Goal: Transaction & Acquisition: Register for event/course

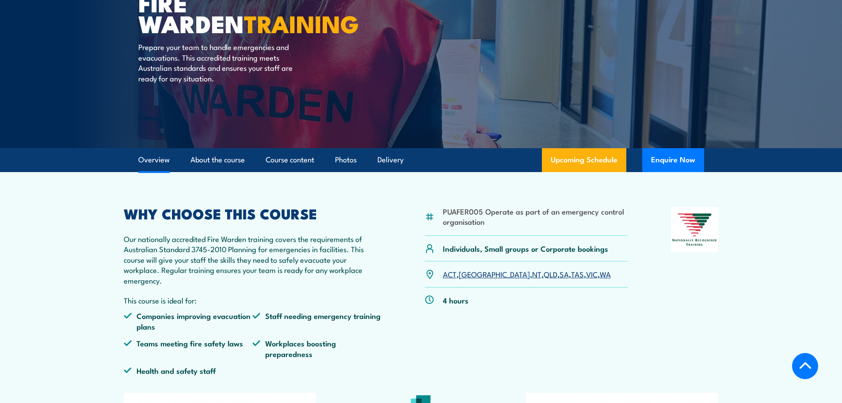
scroll to position [177, 0]
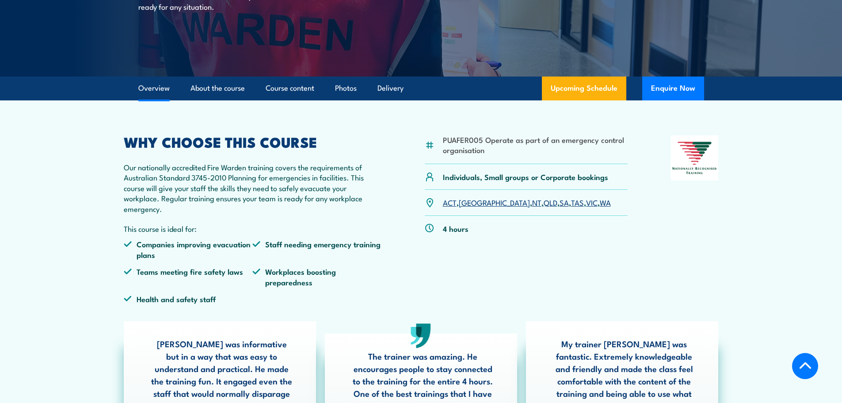
click at [532, 201] on link "NT" at bounding box center [536, 202] width 9 height 11
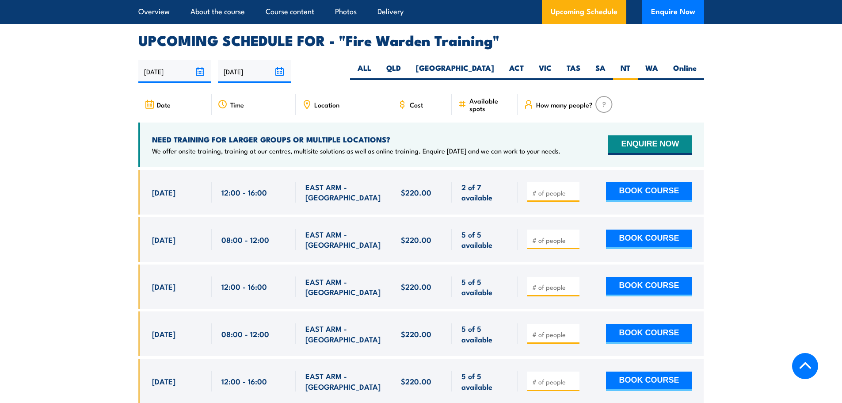
scroll to position [1644, 0]
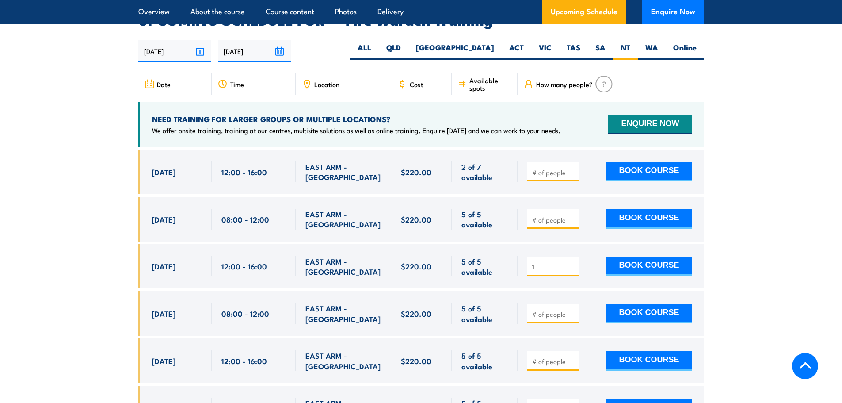
click at [573, 262] on input "1" at bounding box center [554, 266] width 44 height 9
click at [573, 262] on input "2" at bounding box center [554, 266] width 44 height 9
type input "3"
click at [573, 262] on input "3" at bounding box center [554, 266] width 44 height 9
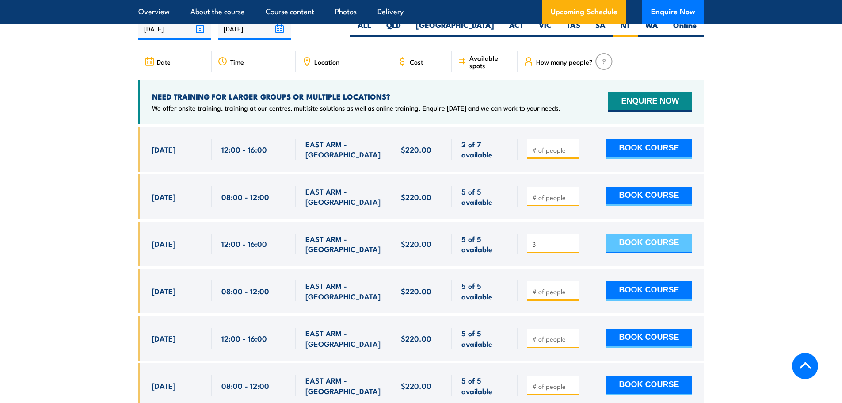
scroll to position [1688, 0]
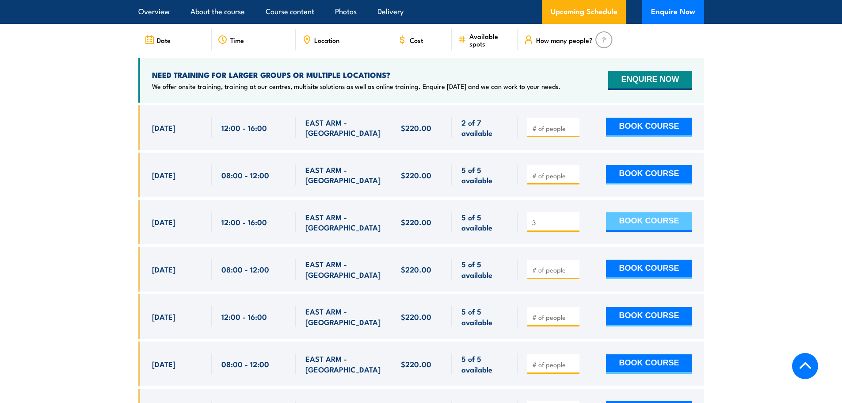
click at [633, 212] on button "BOOK COURSE" at bounding box center [649, 221] width 86 height 19
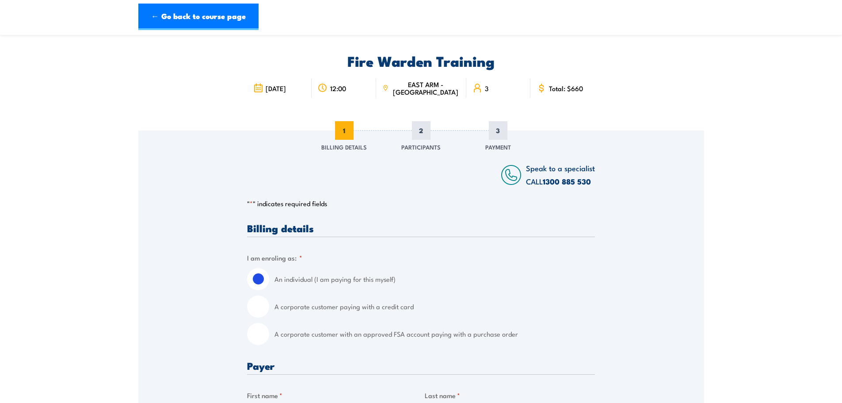
scroll to position [44, 0]
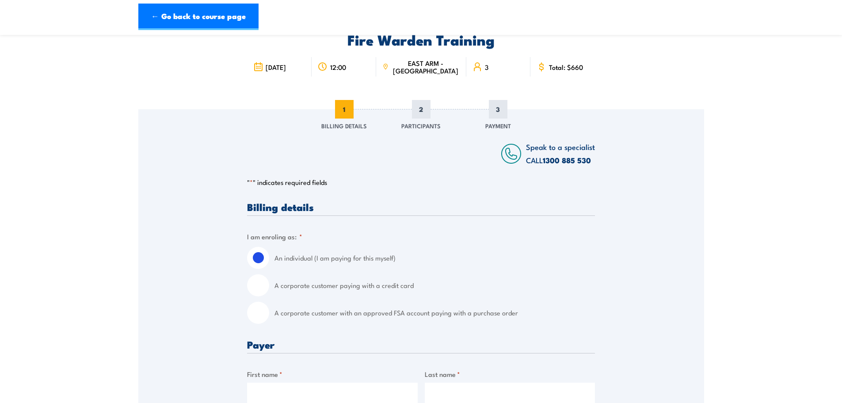
click at [274, 316] on div "A corporate customer with an approved FSA account paying with a purchase order" at bounding box center [421, 313] width 348 height 22
click at [265, 311] on input "A corporate customer with an approved FSA account paying with a purchase order" at bounding box center [258, 313] width 22 height 22
radio input "true"
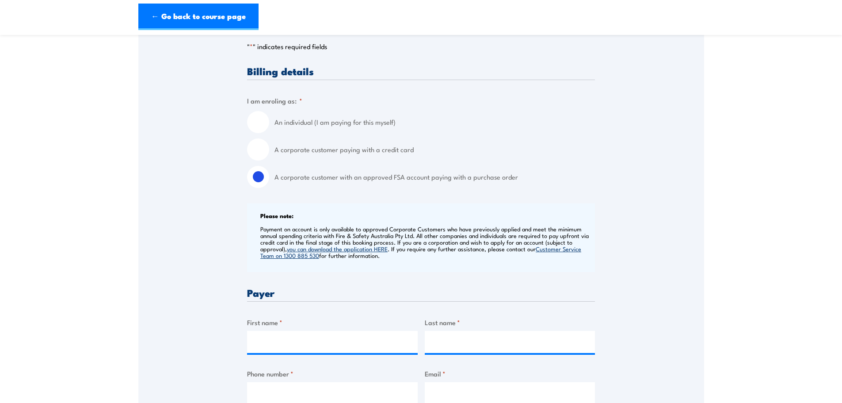
scroll to position [354, 0]
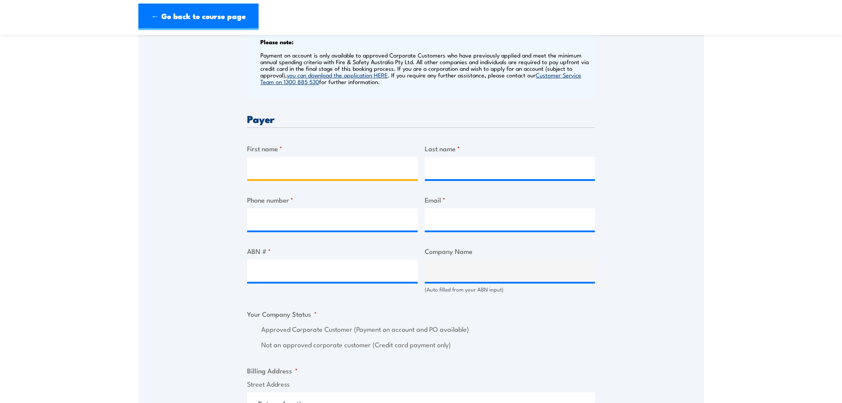
click at [324, 170] on input "First name *" at bounding box center [332, 168] width 171 height 22
type input "[PERSON_NAME]"
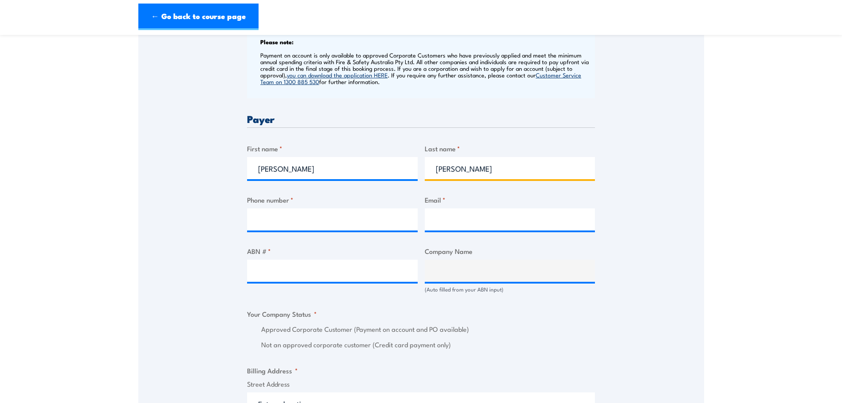
type input "[PERSON_NAME]"
click at [357, 223] on input "Phone number *" at bounding box center [332, 219] width 171 height 22
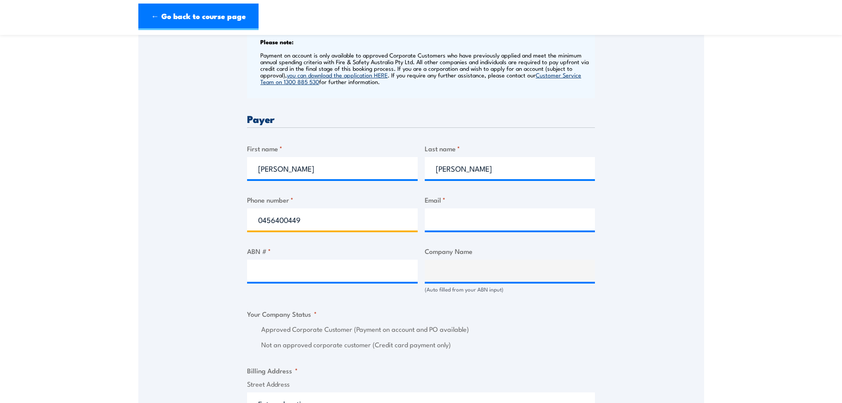
type input "0456400449"
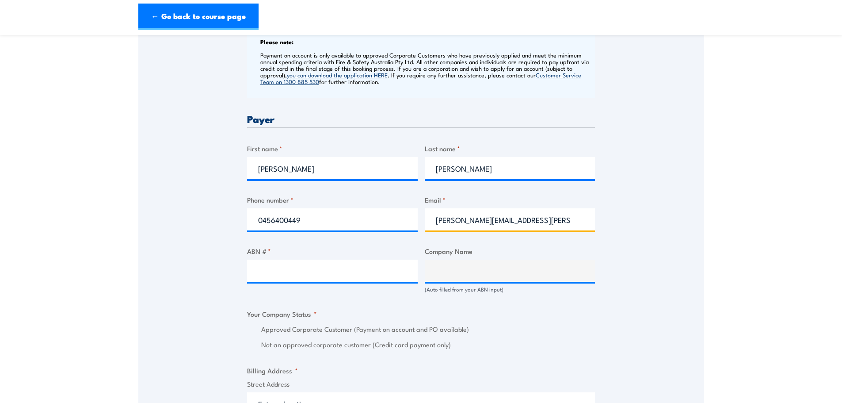
type input "[PERSON_NAME][EMAIL_ADDRESS][PERSON_NAME][DOMAIN_NAME]"
click at [298, 269] on input "ABN # *" at bounding box center [332, 271] width 171 height 22
paste input "17 158 970 480"
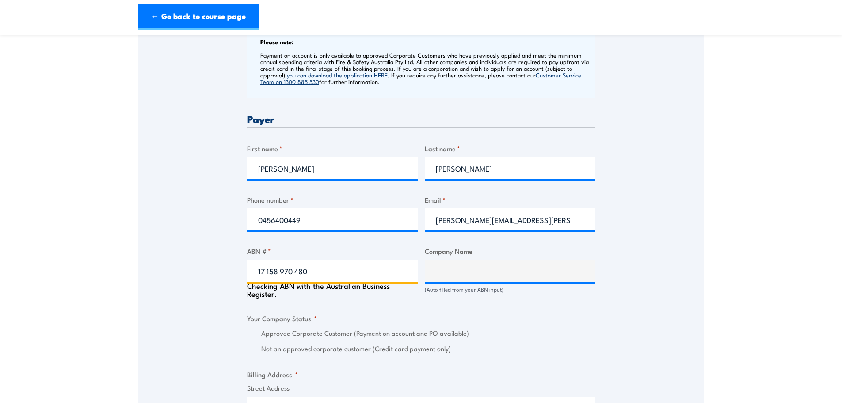
type input "17 158 970 480"
click at [203, 284] on div "Speak to a specialist CALL [PHONE_NUMBER] CALL [PHONE_NUMBER] " * " indicates r…" at bounding box center [421, 290] width 566 height 980
type input "HEALTH NETWORK NORTHERN TERRITORY LTD"
radio input "true"
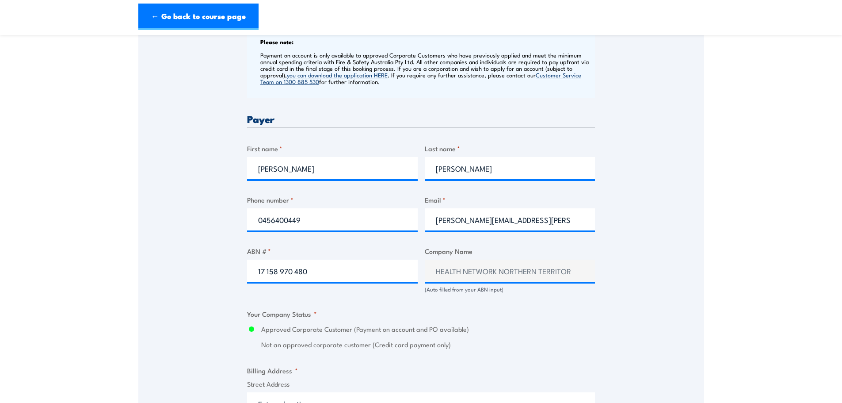
click at [687, 260] on div "Speak to a specialist CALL [PHONE_NUMBER] CALL [PHONE_NUMBER] " * " indicates r…" at bounding box center [421, 288] width 566 height 976
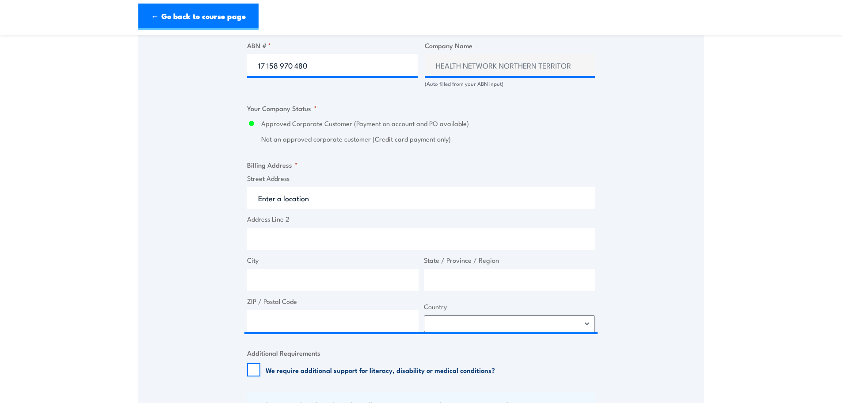
scroll to position [575, 0]
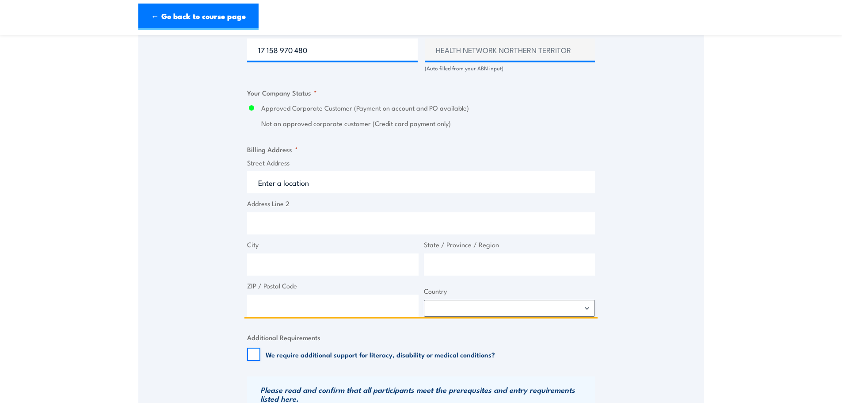
click at [363, 176] on input "Street Address" at bounding box center [421, 182] width 348 height 22
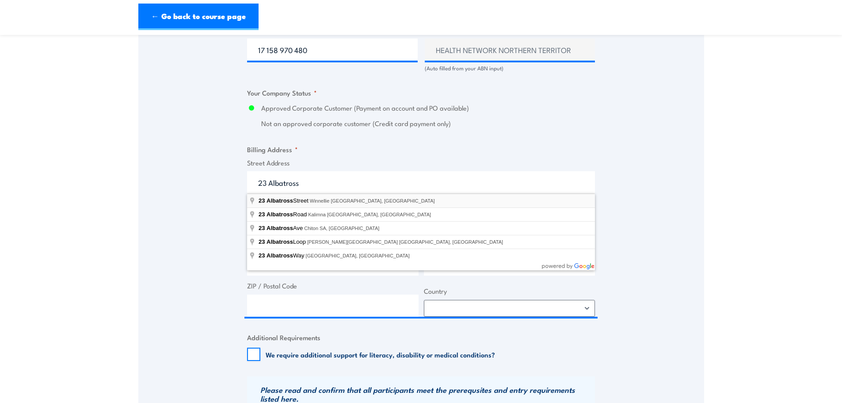
type input "23 Albatross Street, Winnellie NT, Australia"
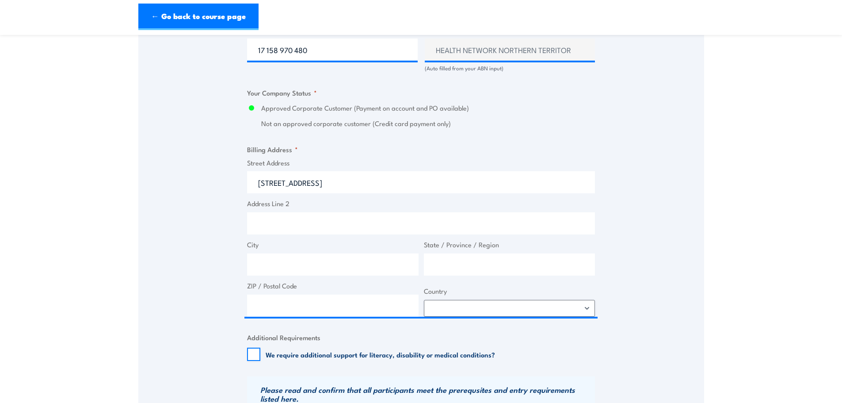
type input "23 Albatross St"
type input "Winnellie"
type input "Northern Territory"
type input "0820"
select select "Australia"
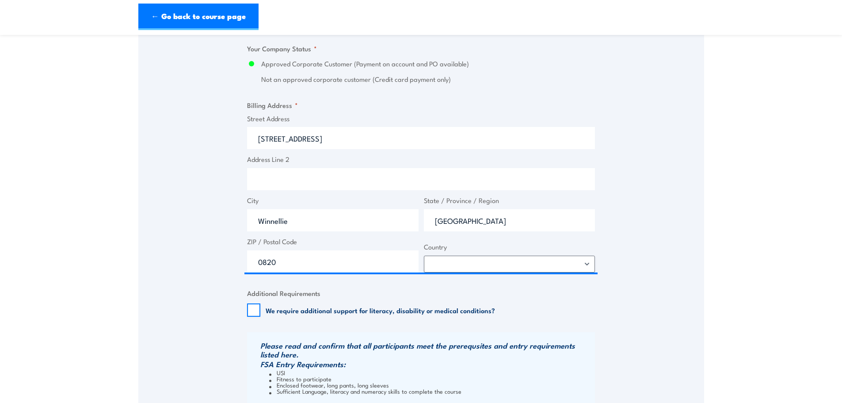
click at [169, 256] on div "Speak to a specialist CALL 1300 885 530 CALL 1300 885 530 " * " indicates requi…" at bounding box center [421, 22] width 566 height 976
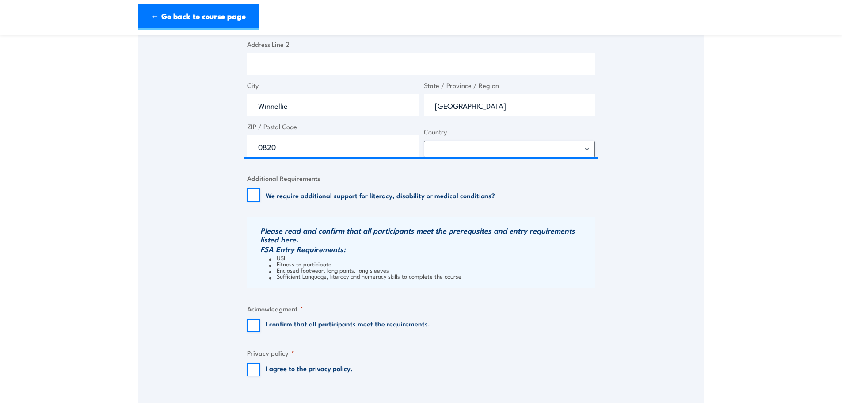
scroll to position [752, 0]
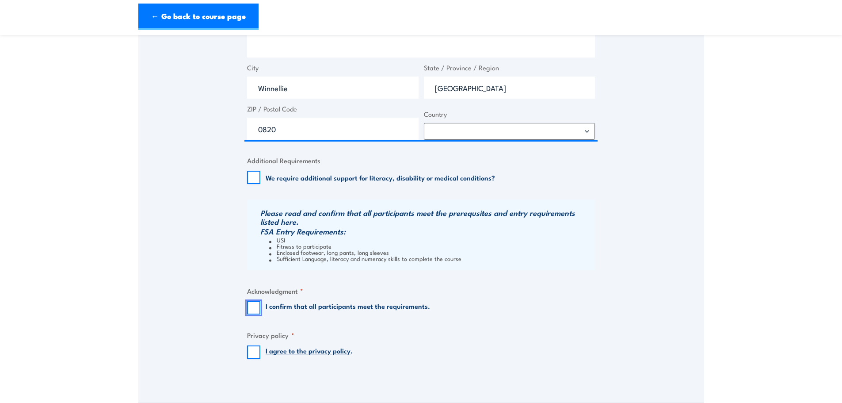
click at [252, 306] on input "I confirm that all participants meet the requirements." at bounding box center [253, 307] width 13 height 13
checkbox input "true"
click at [248, 350] on input "I agree to the privacy policy ." at bounding box center [253, 351] width 13 height 13
checkbox input "true"
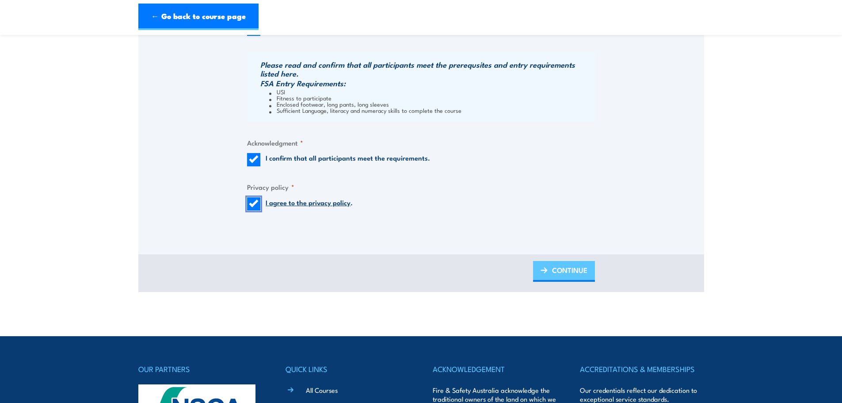
scroll to position [884, 0]
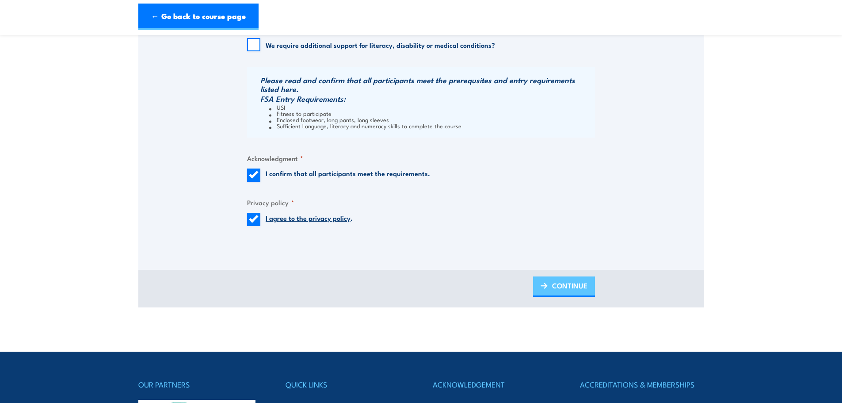
click at [564, 281] on span "CONTINUE" at bounding box center [569, 285] width 35 height 23
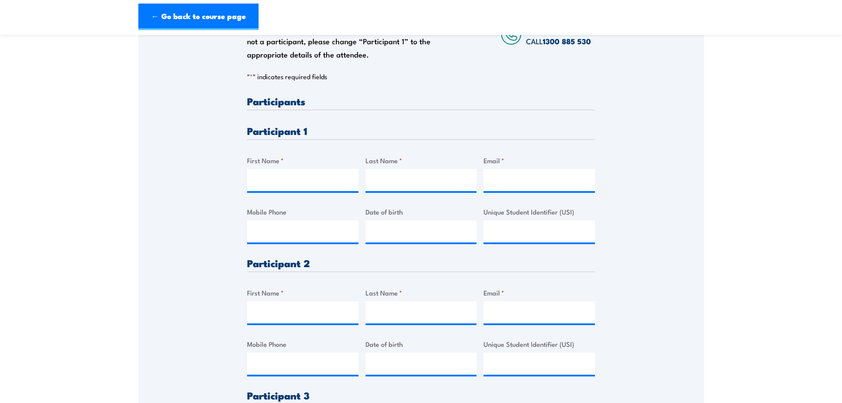
scroll to position [177, 0]
click at [338, 182] on input "First Name *" at bounding box center [302, 179] width 111 height 22
type input "Jonathon"
click at [406, 182] on input "Last Name *" at bounding box center [421, 179] width 111 height 22
type input "Pearce"
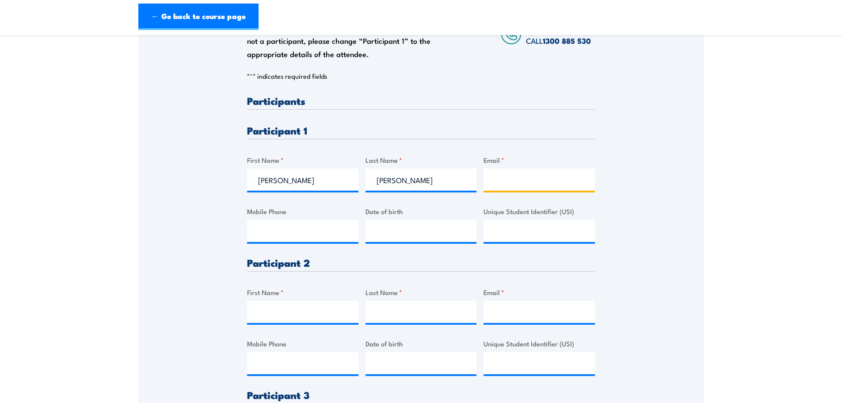
click at [513, 176] on input "Email *" at bounding box center [539, 179] width 111 height 22
type input "jonathon.pearce@ntphn.org.au"
click at [684, 210] on div "Please provide names and contact details for each of the participants below. No…" at bounding box center [421, 251] width 566 height 548
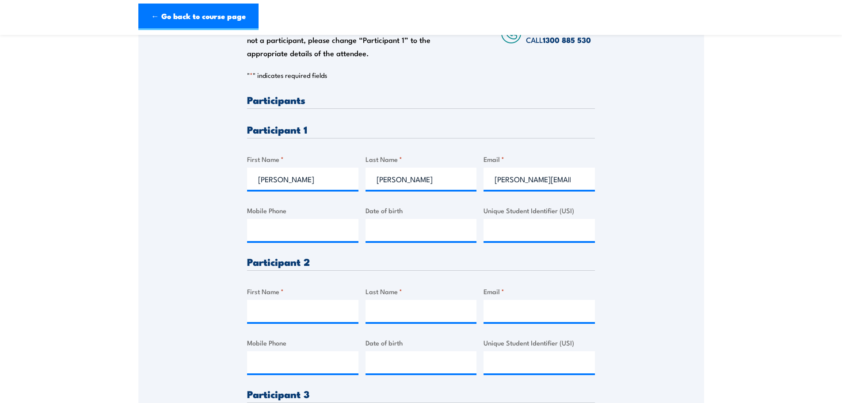
scroll to position [221, 0]
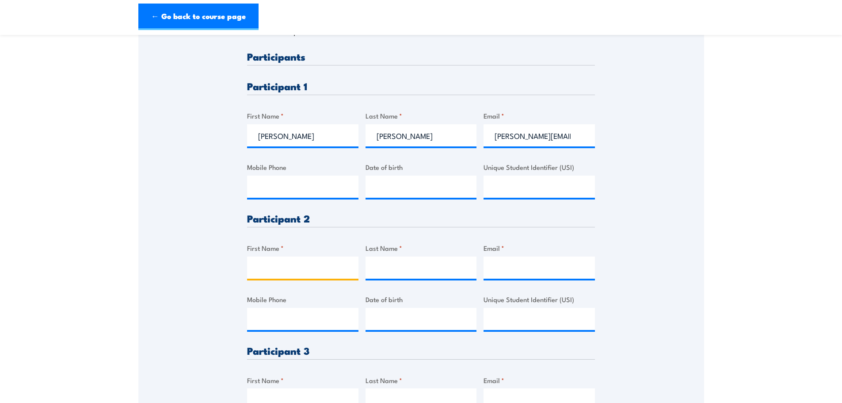
click at [292, 273] on input "First Name *" at bounding box center [302, 267] width 111 height 22
type input "Inu"
click at [419, 274] on input "Last Name *" at bounding box center [421, 267] width 111 height 22
type input "Ghimire"
click at [518, 272] on input "Email *" at bounding box center [539, 267] width 111 height 22
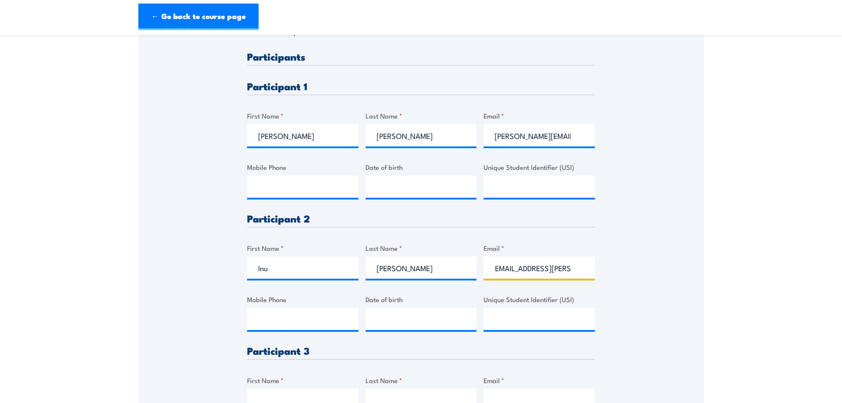
scroll to position [0, 10]
type input "inu.ghimire@ntphn.org.au"
click at [670, 275] on div "Please provide names and contact details for each of the participants below. No…" at bounding box center [421, 206] width 566 height 548
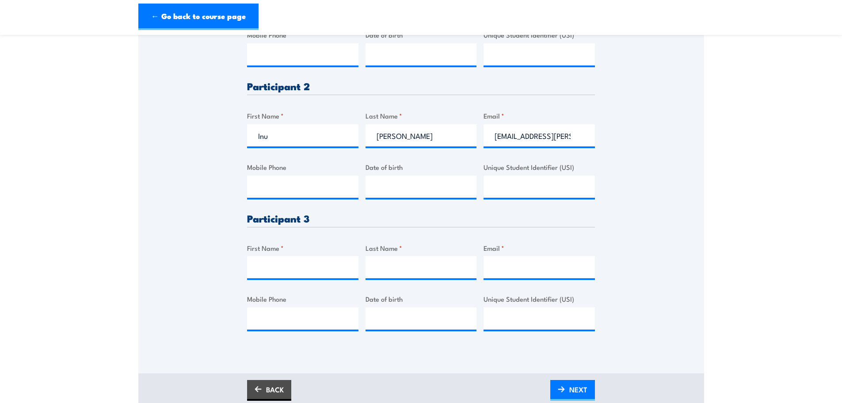
scroll to position [354, 0]
click at [286, 274] on input "First Name *" at bounding box center [302, 267] width 111 height 22
click at [298, 261] on input "First Name *" at bounding box center [302, 267] width 111 height 22
type input "j"
type input "Josh"
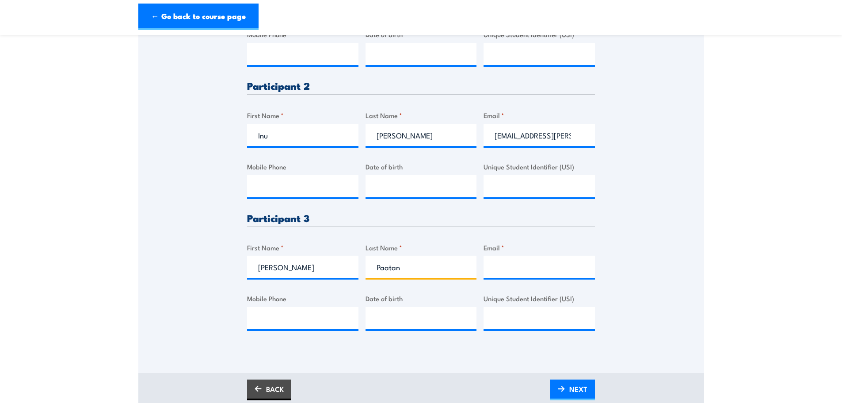
type input "Paatan"
type input "josh.paatan@ntphn.org.au"
click at [592, 245] on label "Email *" at bounding box center [539, 247] width 111 height 10
click at [592, 256] on input "josh.paatan@ntphn.org.au" at bounding box center [539, 267] width 111 height 22
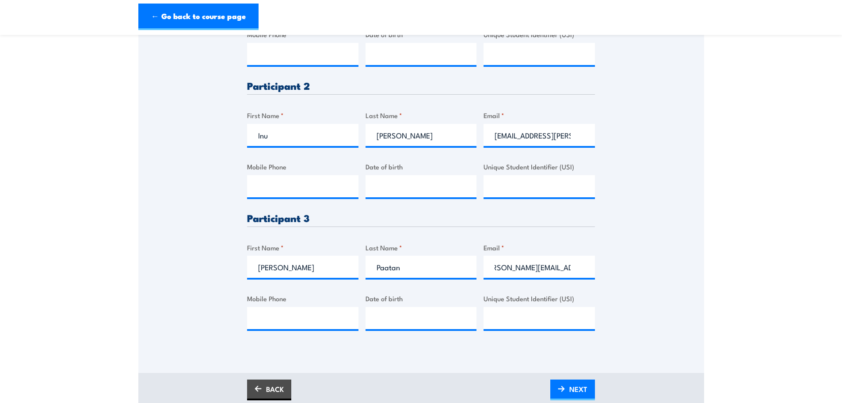
click at [652, 236] on div "Please provide names and contact details for each of the participants below. No…" at bounding box center [421, 74] width 566 height 548
click at [580, 388] on span "NEXT" at bounding box center [578, 388] width 18 height 23
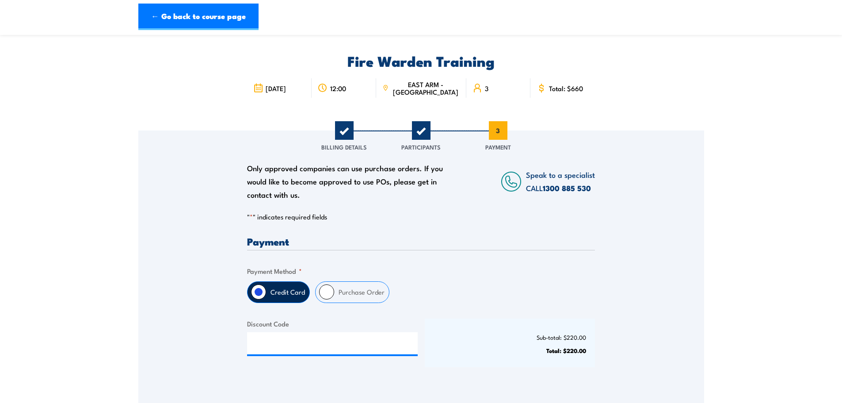
scroll to position [44, 0]
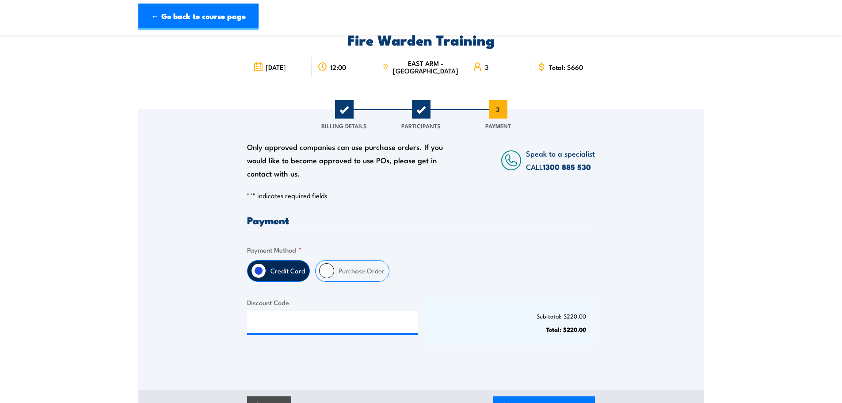
click at [355, 273] on label "Purchase Order" at bounding box center [361, 270] width 55 height 21
click at [334, 273] on input "Purchase Order" at bounding box center [326, 270] width 15 height 15
radio input "true"
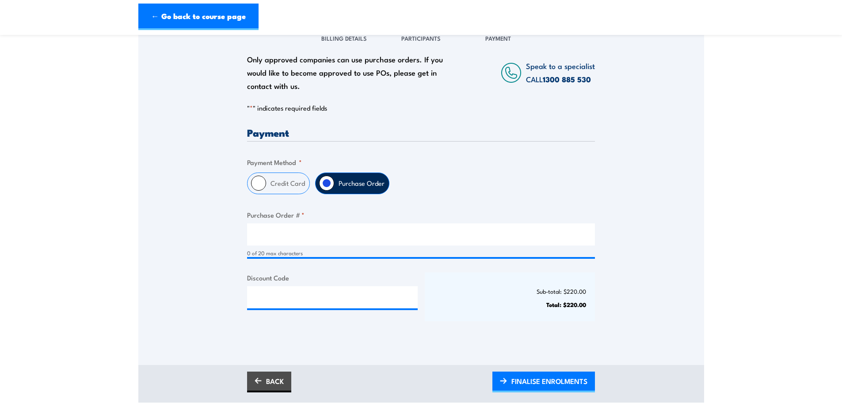
scroll to position [133, 0]
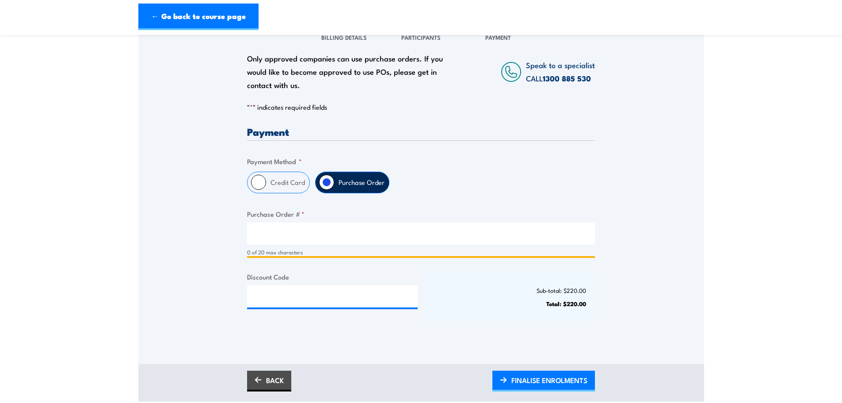
click at [303, 229] on input "Purchase Order # *" at bounding box center [421, 233] width 348 height 22
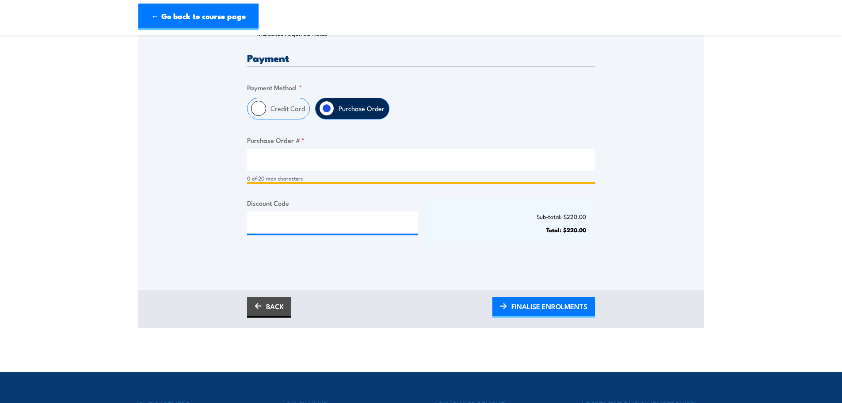
scroll to position [88, 0]
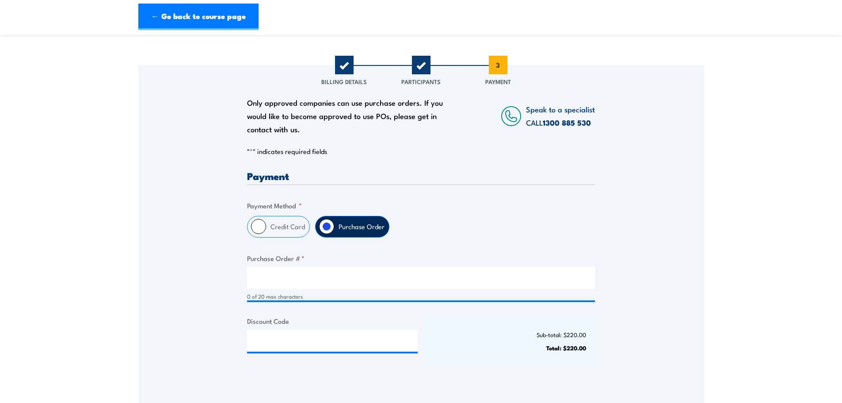
click at [307, 226] on label "Credit Card" at bounding box center [287, 226] width 43 height 21
click at [266, 226] on input "Credit Card" at bounding box center [258, 226] width 15 height 15
radio input "true"
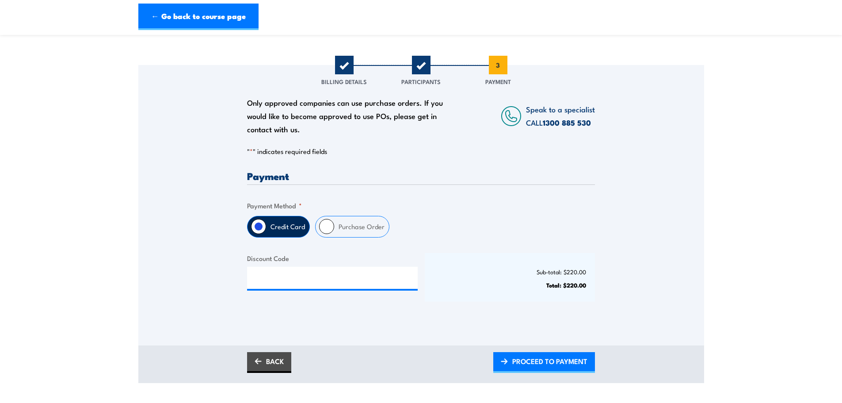
click at [339, 224] on label "Purchase Order" at bounding box center [361, 226] width 55 height 21
click at [334, 224] on input "Purchase Order" at bounding box center [326, 226] width 15 height 15
radio input "true"
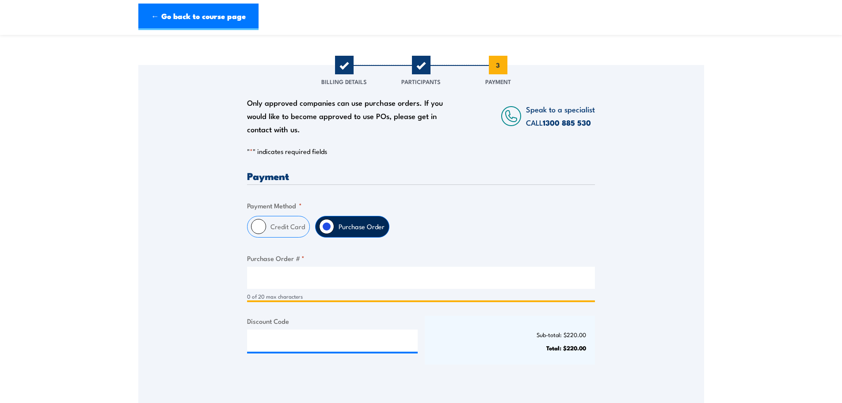
click at [282, 273] on input "Purchase Order # *" at bounding box center [421, 278] width 348 height 22
paste input "PO012358"
type input "PO012358"
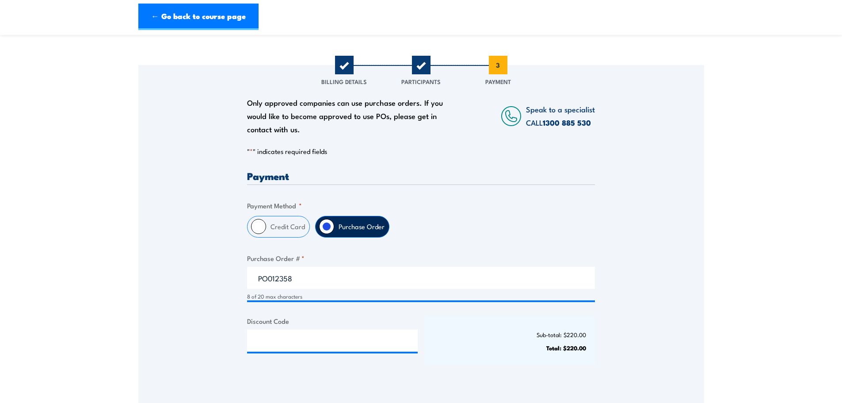
click at [191, 262] on div "Only approved companies can use purchase orders. If you would like to become ap…" at bounding box center [421, 224] width 566 height 318
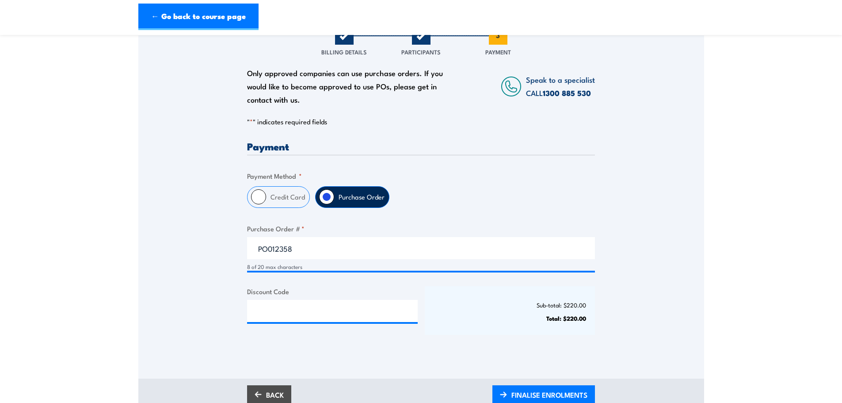
scroll to position [177, 0]
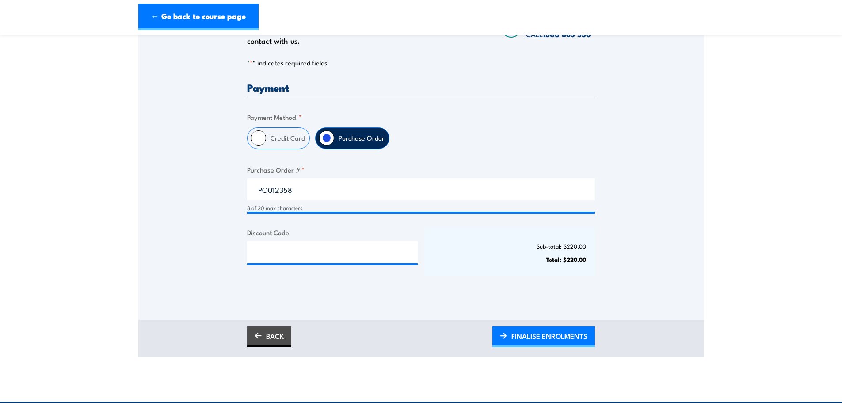
click at [752, 227] on section "Fire Warden Training 16 October 2025 12:00 3 CALL" at bounding box center [421, 112] width 842 height 490
click at [546, 338] on span "FINALISE ENROLMENTS" at bounding box center [550, 335] width 76 height 23
